Goal: Complete application form

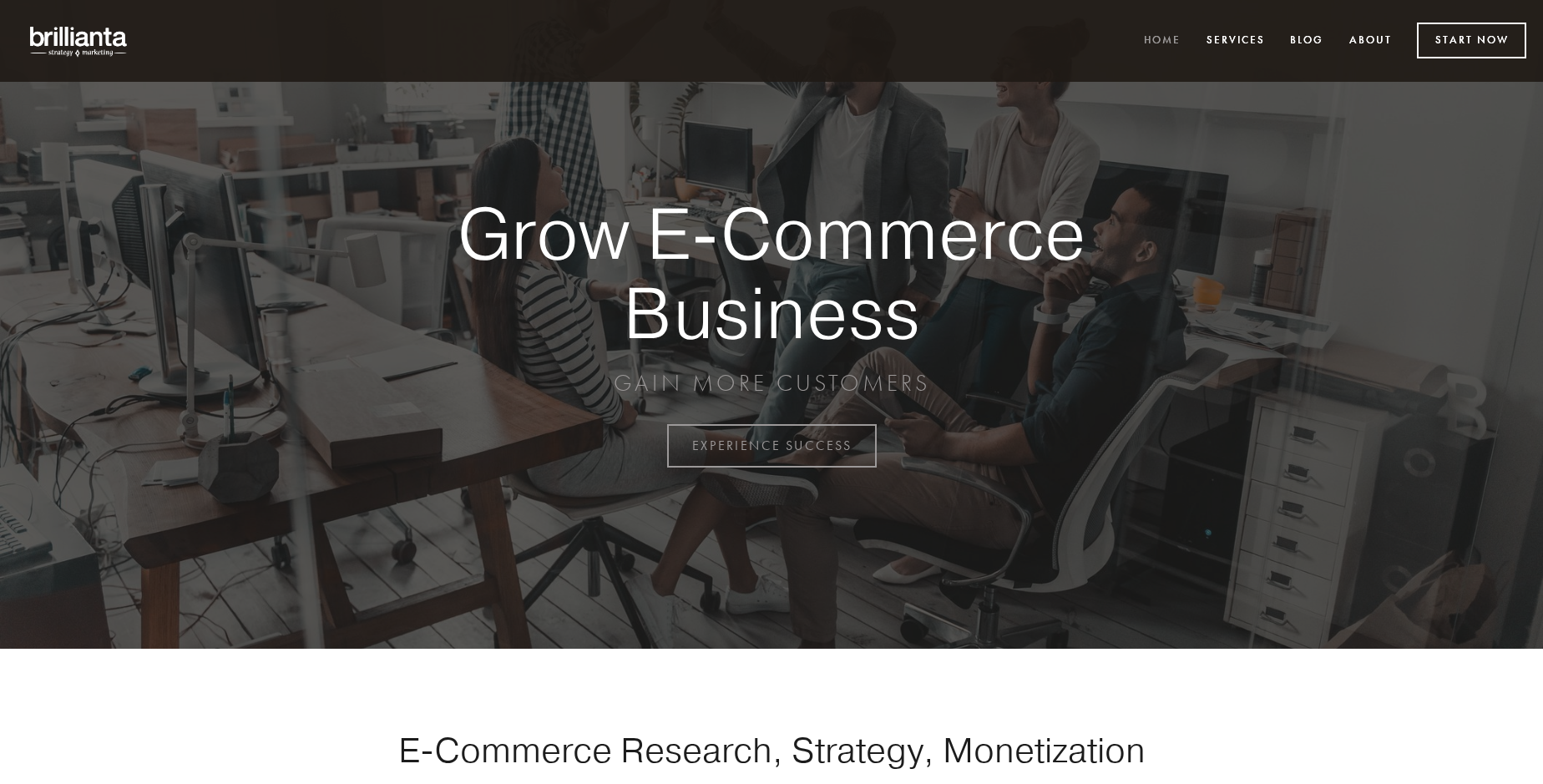
scroll to position [4376, 0]
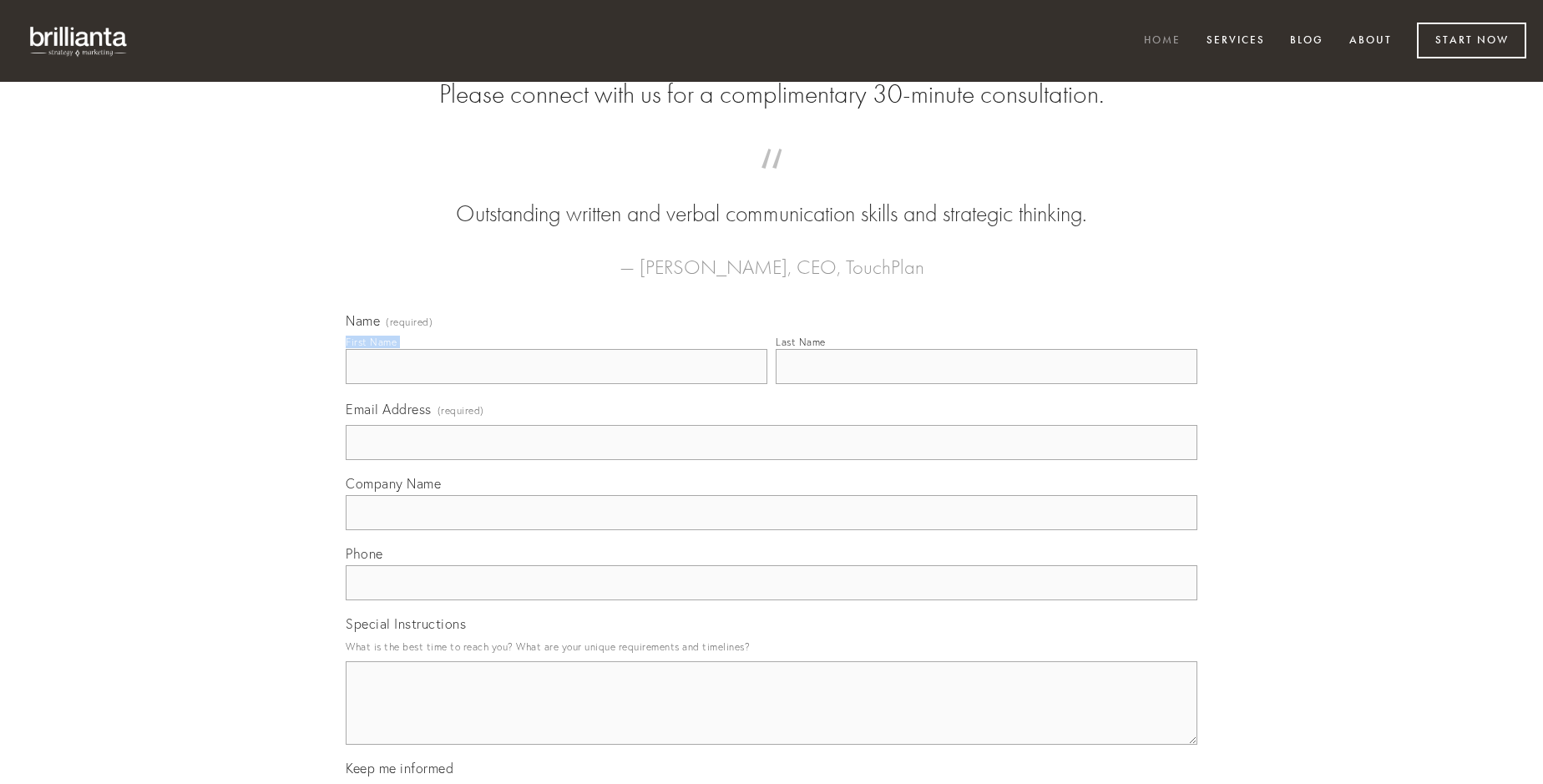
type input "[PERSON_NAME]"
click at [986, 384] on input "Last Name" at bounding box center [986, 367] width 421 height 35
type input "[PERSON_NAME]"
click at [772, 460] on input "Email Address (required)" at bounding box center [772, 442] width 852 height 35
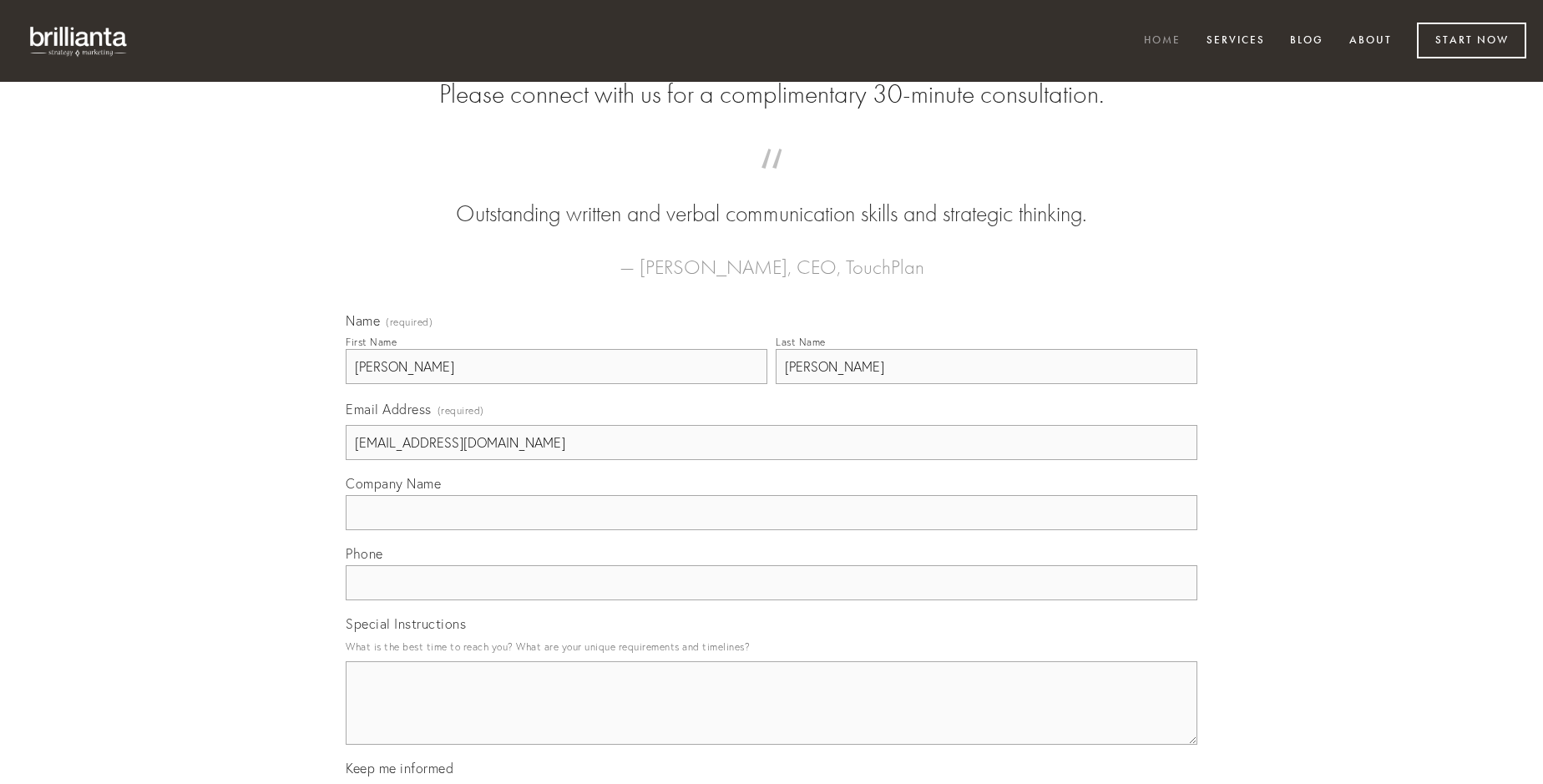
type input "[EMAIL_ADDRESS][DOMAIN_NAME]"
click at [772, 530] on input "Company Name" at bounding box center [772, 512] width 852 height 35
type input "vulticulus"
click at [772, 600] on input "text" at bounding box center [772, 583] width 852 height 35
click at [772, 718] on textarea "Special Instructions" at bounding box center [772, 703] width 852 height 84
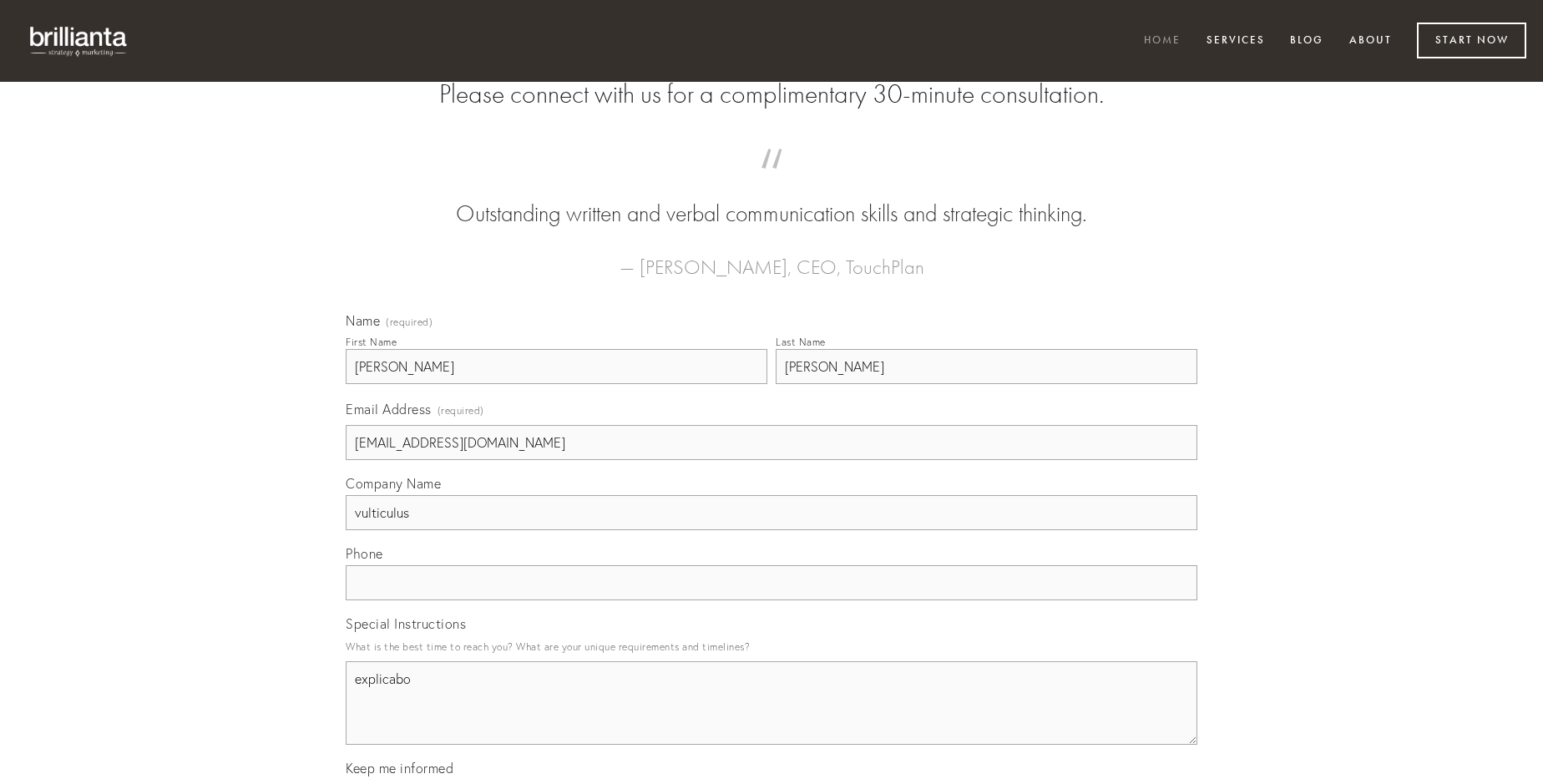
type textarea "explicabo"
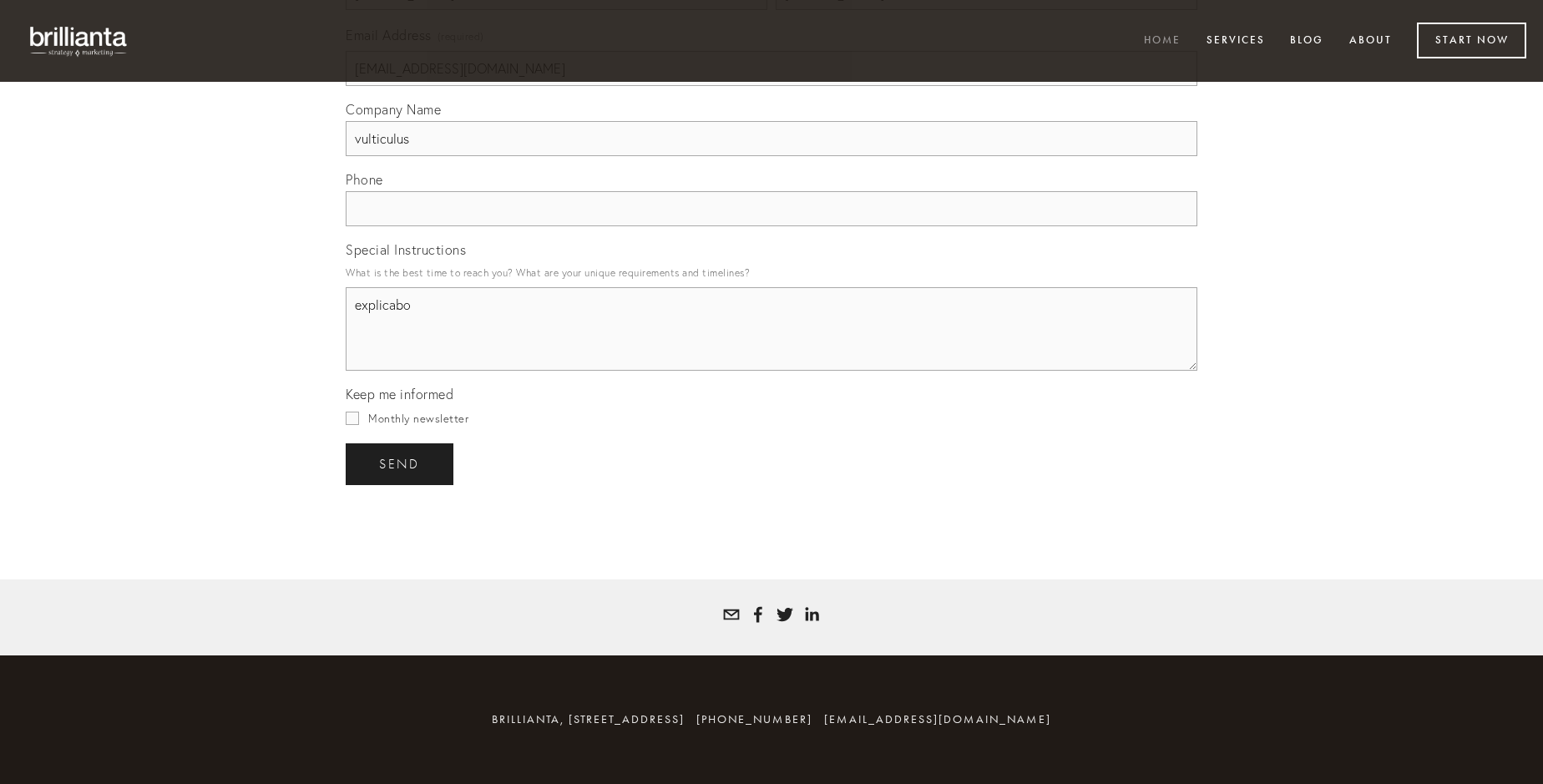
click at [400, 463] on span "send" at bounding box center [399, 464] width 41 height 15
